Goal: Book appointment/travel/reservation

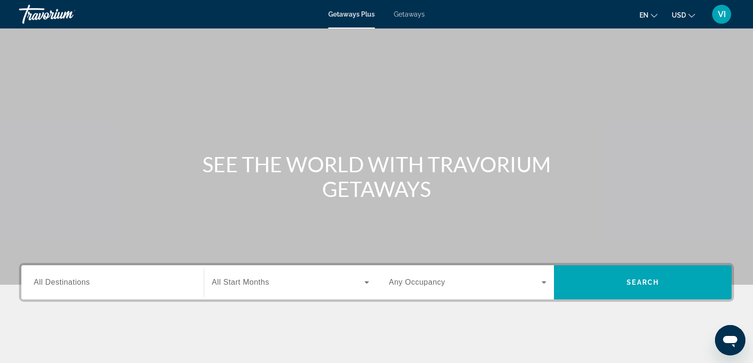
click at [97, 283] on input "Destination All Destinations" at bounding box center [113, 282] width 158 height 11
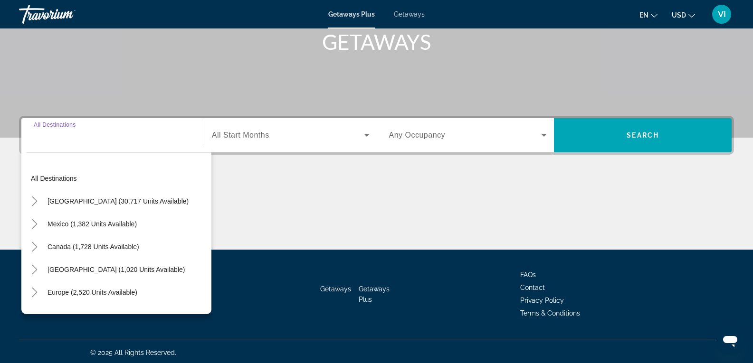
scroll to position [150, 0]
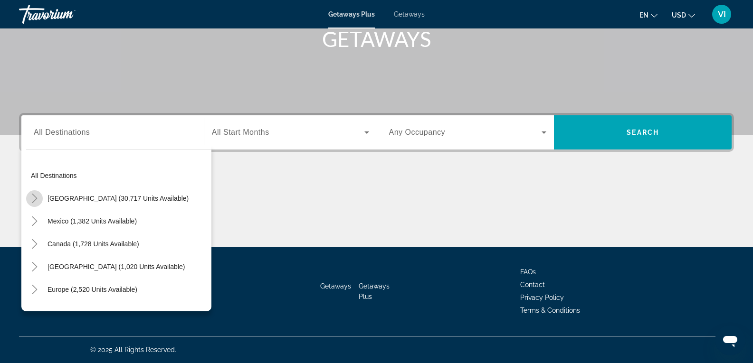
click at [34, 198] on icon "Toggle United States (30,717 units available)" at bounding box center [34, 198] width 9 height 9
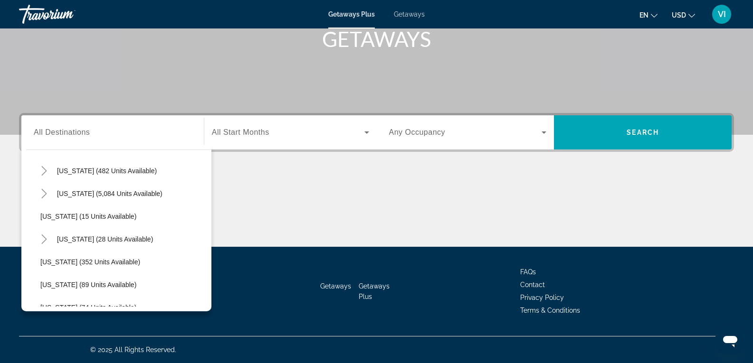
scroll to position [123, 0]
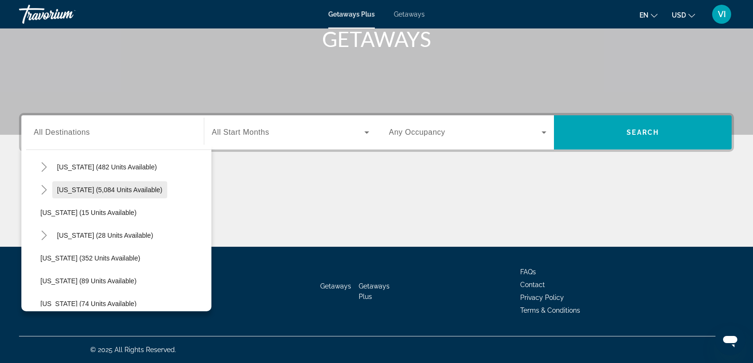
click at [64, 189] on span "[US_STATE] (5,084 units available)" at bounding box center [109, 190] width 105 height 8
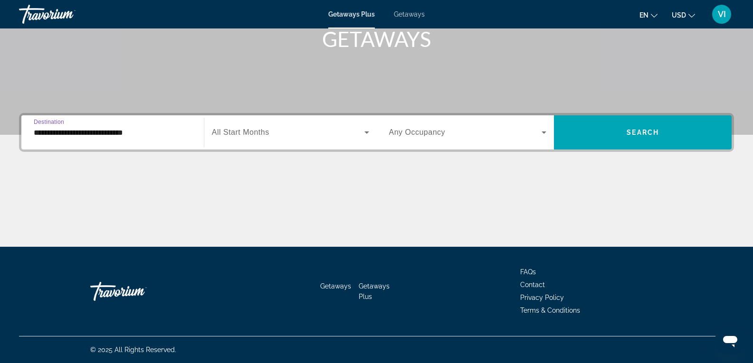
click at [363, 131] on icon "Search widget" at bounding box center [366, 132] width 11 height 11
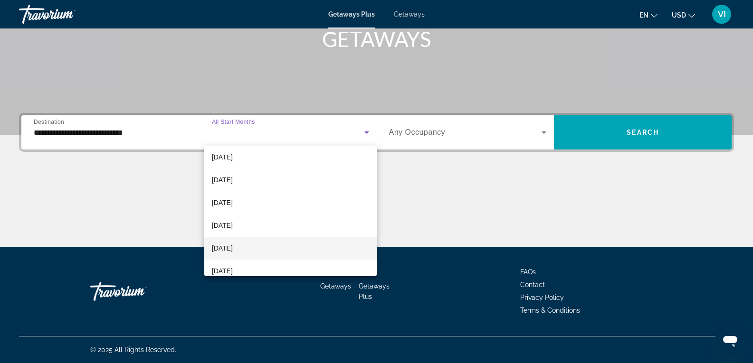
scroll to position [142, 0]
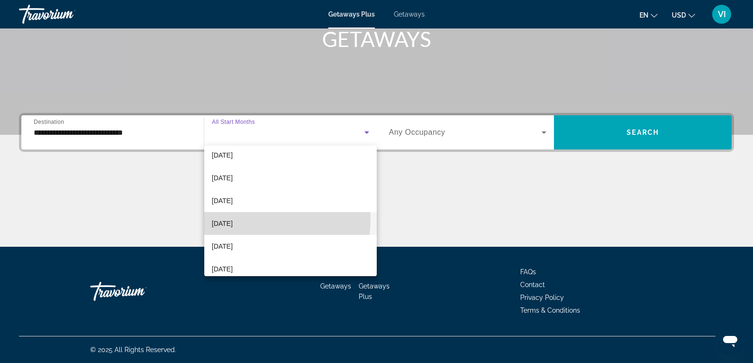
click at [221, 217] on mat-option "[DATE]" at bounding box center [290, 223] width 172 height 23
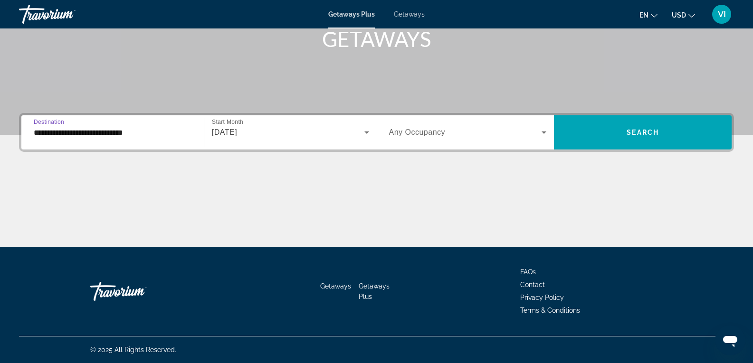
click at [138, 134] on input "**********" at bounding box center [113, 132] width 158 height 11
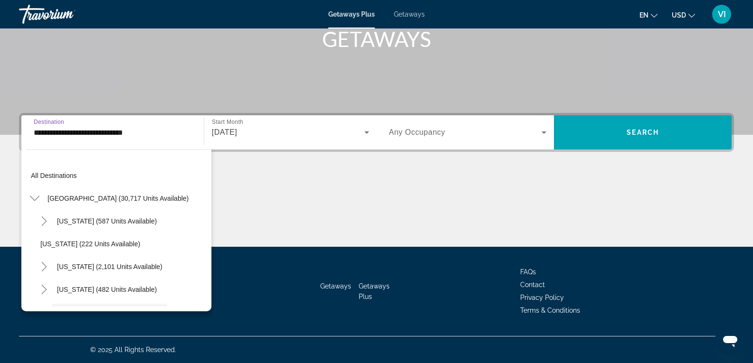
scroll to position [79, 0]
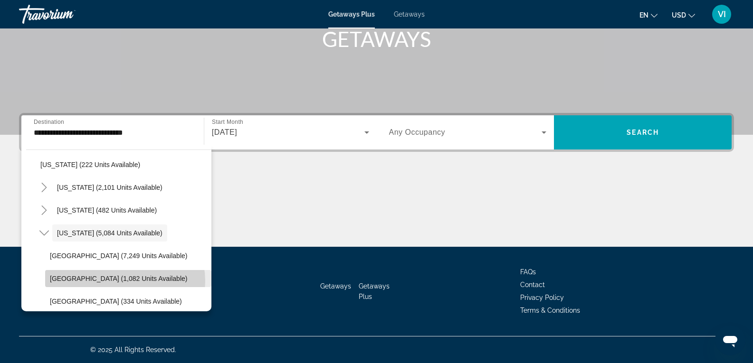
click at [121, 281] on span "[GEOGRAPHIC_DATA] (1,082 units available)" at bounding box center [118, 279] width 137 height 8
type input "**********"
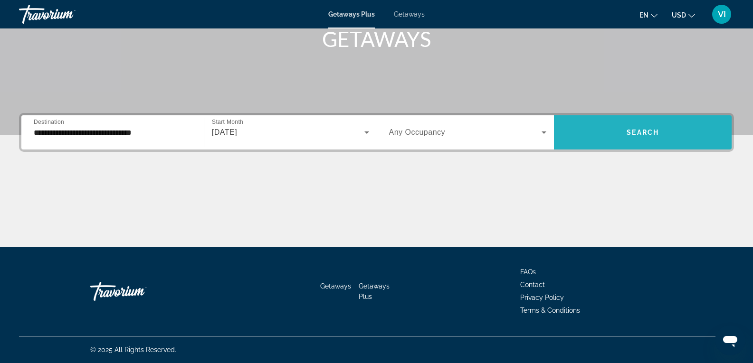
click at [659, 142] on span "Search widget" at bounding box center [643, 132] width 178 height 23
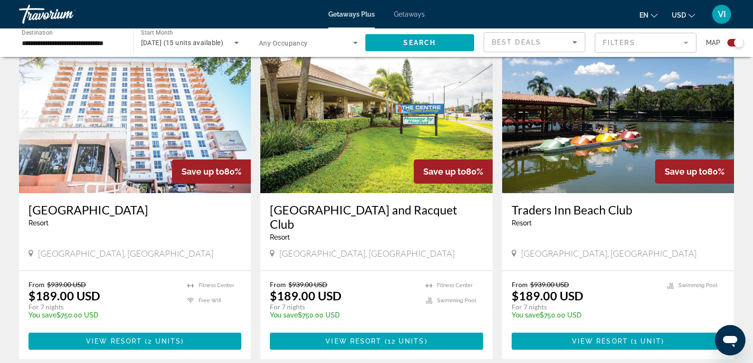
scroll to position [370, 0]
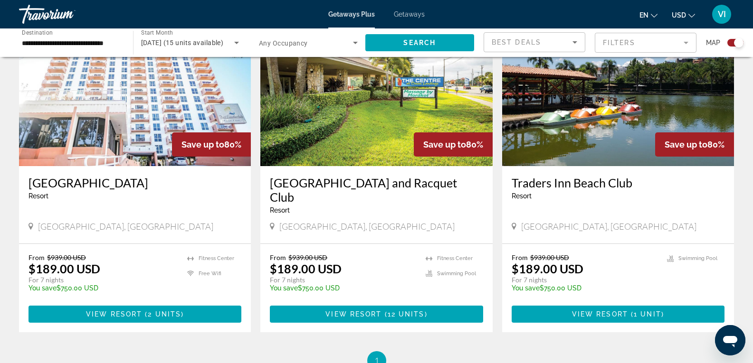
click at [143, 115] on img "Main content" at bounding box center [135, 90] width 232 height 152
